Goal: Information Seeking & Learning: Check status

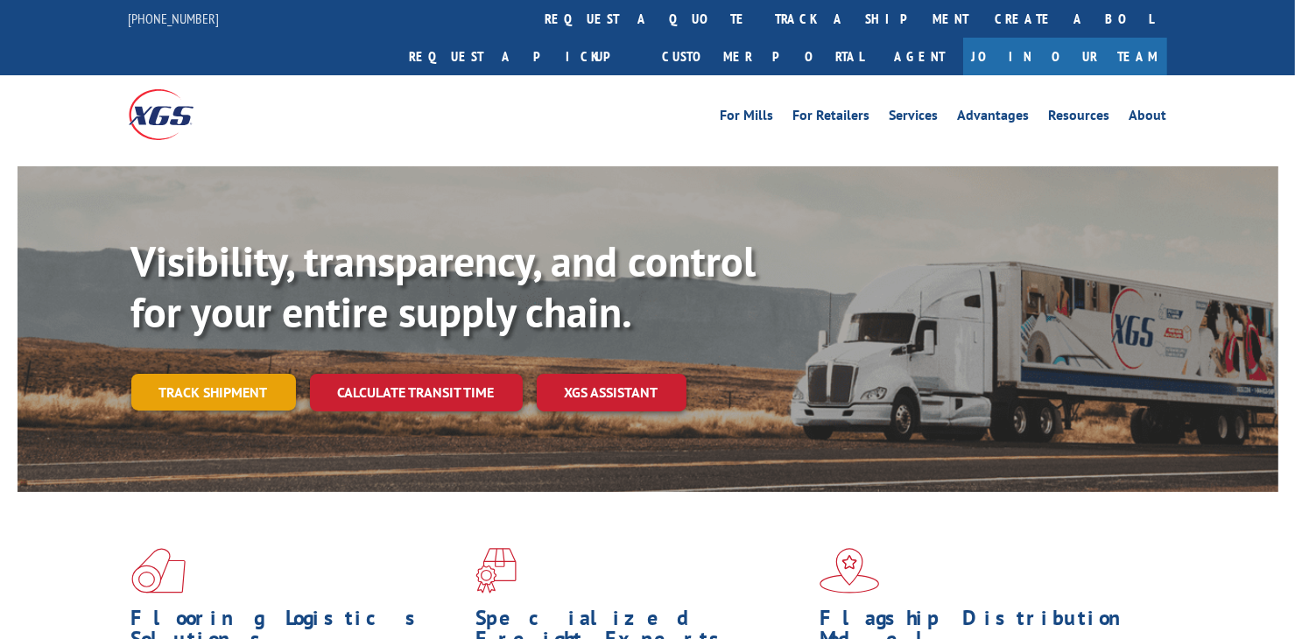
click at [170, 374] on link "Track shipment" at bounding box center [213, 392] width 165 height 37
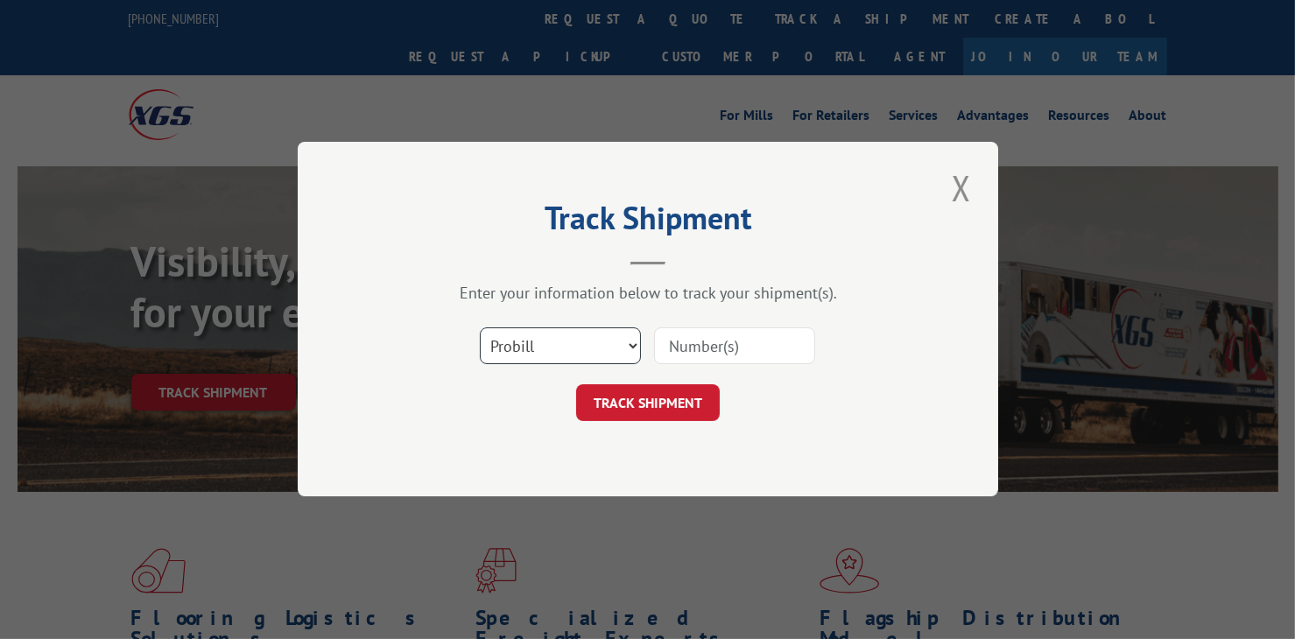
click at [630, 354] on select "Select category... Probill BOL PO" at bounding box center [560, 346] width 161 height 37
select select "bol"
click at [480, 328] on select "Select category... Probill BOL PO" at bounding box center [560, 346] width 161 height 37
click at [680, 351] on input at bounding box center [734, 346] width 161 height 37
type input "4865977"
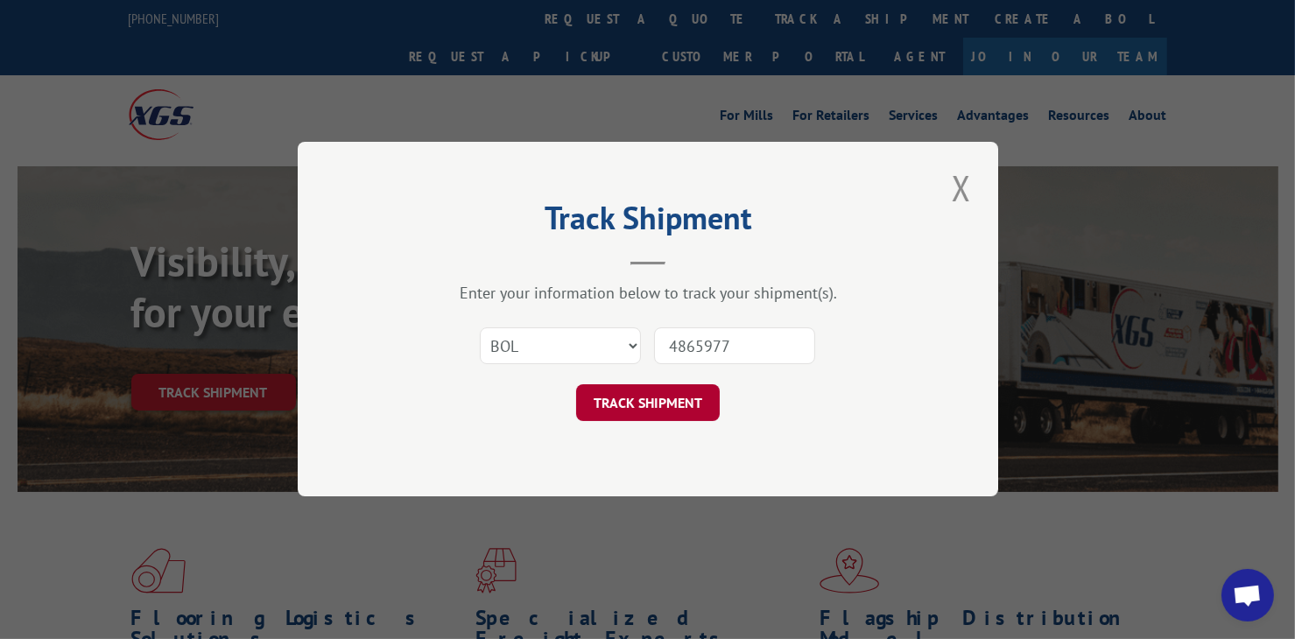
click at [643, 401] on button "TRACK SHIPMENT" at bounding box center [648, 403] width 144 height 37
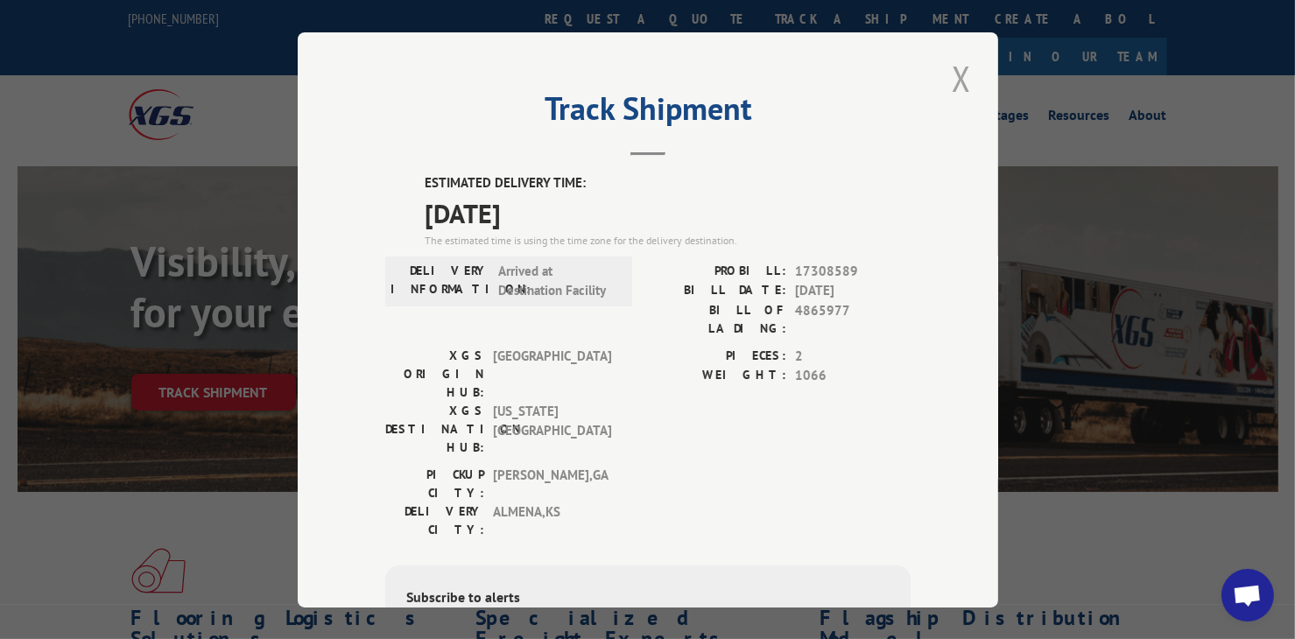
click at [946, 74] on button "Close modal" at bounding box center [961, 78] width 30 height 48
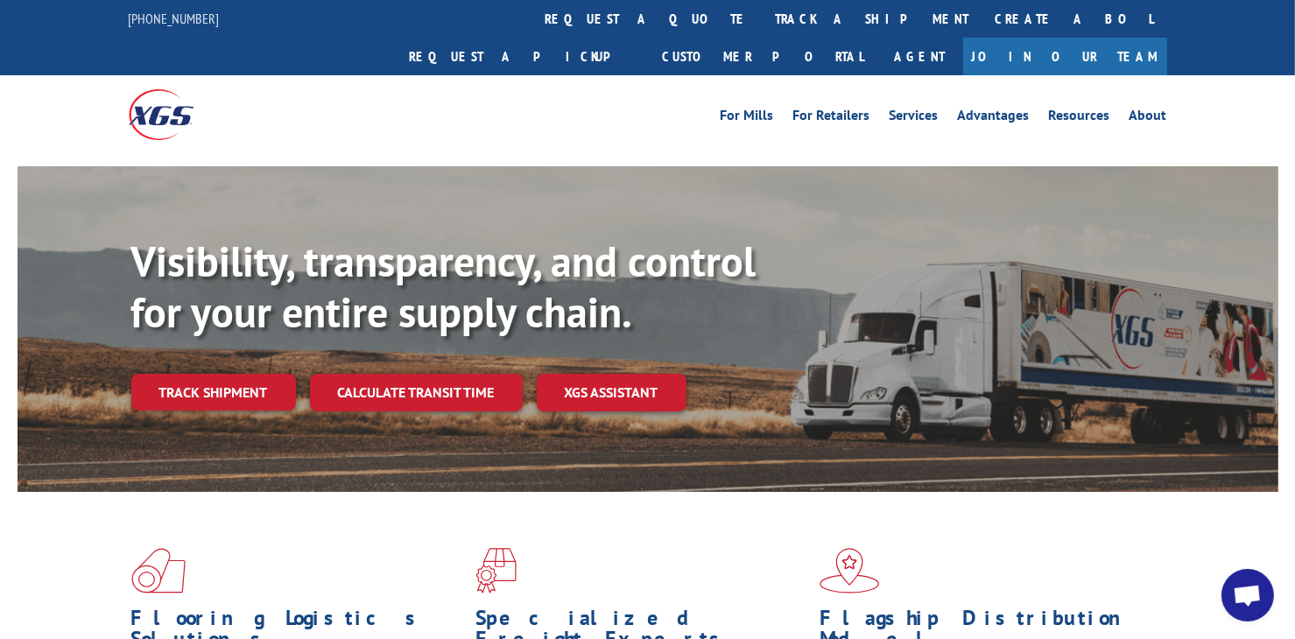
click at [158, 374] on link "Track shipment" at bounding box center [213, 392] width 165 height 37
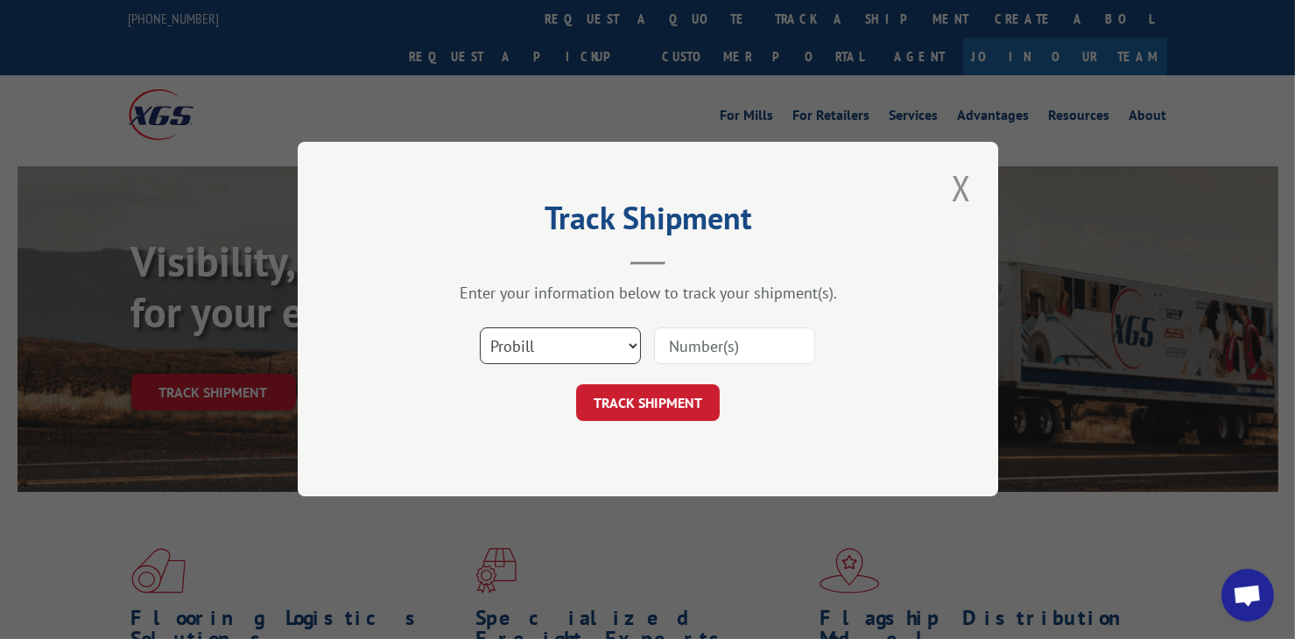
click at [630, 339] on select "Select category... Probill BOL PO" at bounding box center [560, 346] width 161 height 37
select select "bol"
click at [480, 328] on select "Select category... Probill BOL PO" at bounding box center [560, 346] width 161 height 37
click at [737, 348] on input at bounding box center [734, 346] width 161 height 37
type input "4866039"
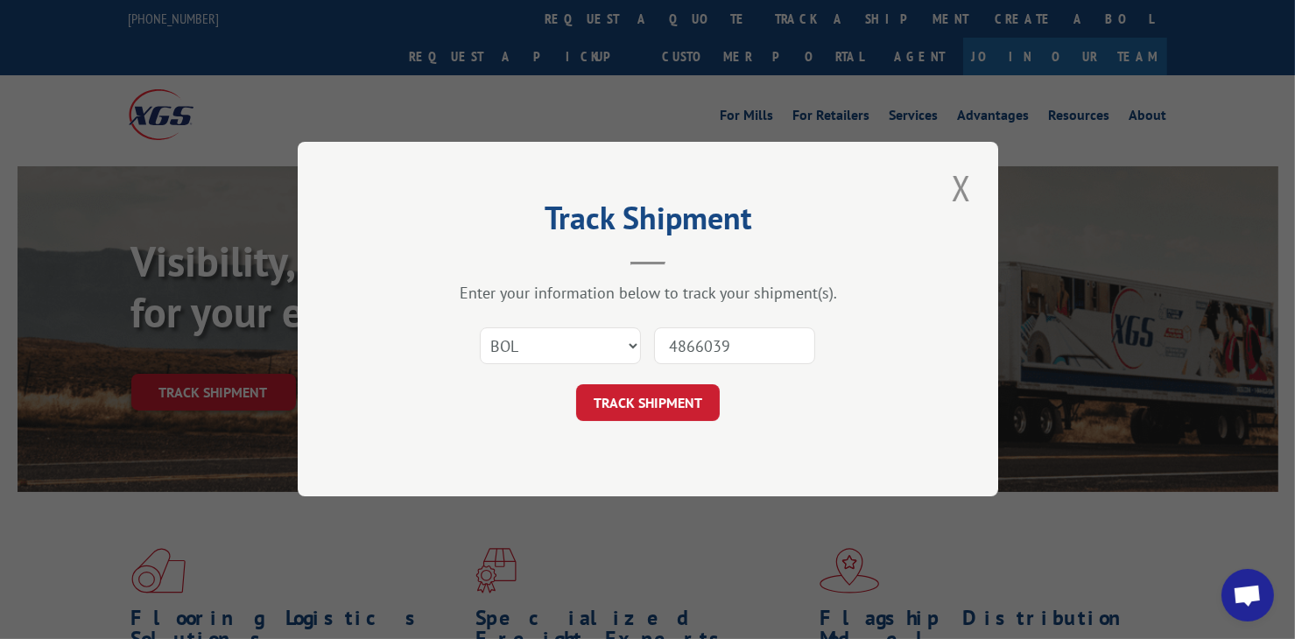
click button "TRACK SHIPMENT" at bounding box center [648, 403] width 144 height 37
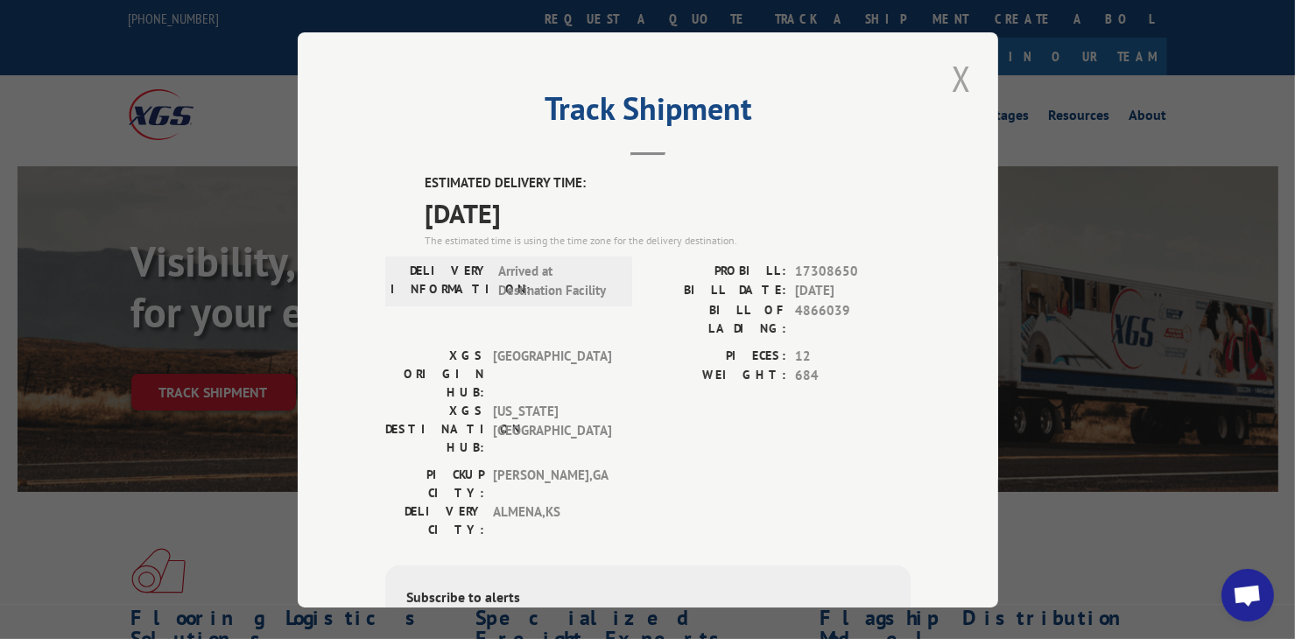
click at [952, 76] on button "Close modal" at bounding box center [961, 78] width 30 height 48
